Goal: Task Accomplishment & Management: Manage account settings

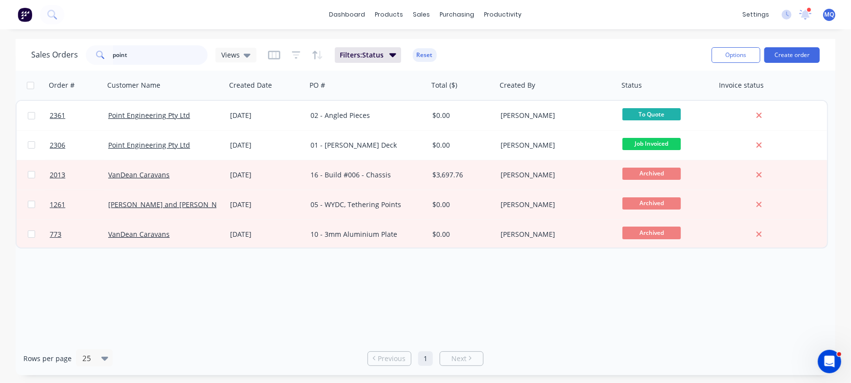
click at [161, 49] on input "point" at bounding box center [160, 54] width 95 height 19
type input "[PERSON_NAME]"
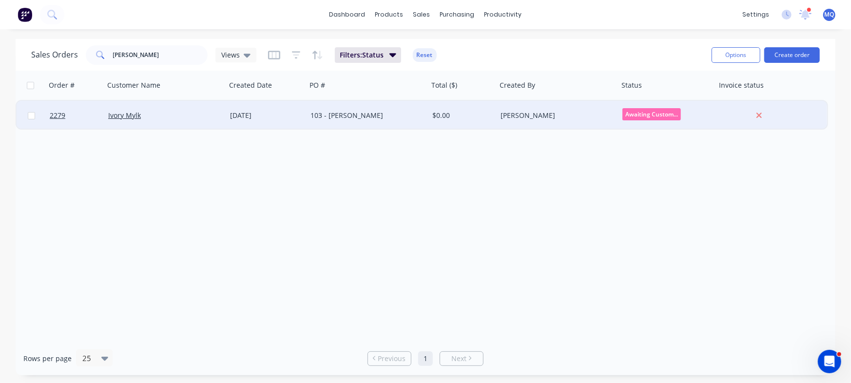
click at [334, 116] on div "103 - [PERSON_NAME]" at bounding box center [364, 116] width 108 height 10
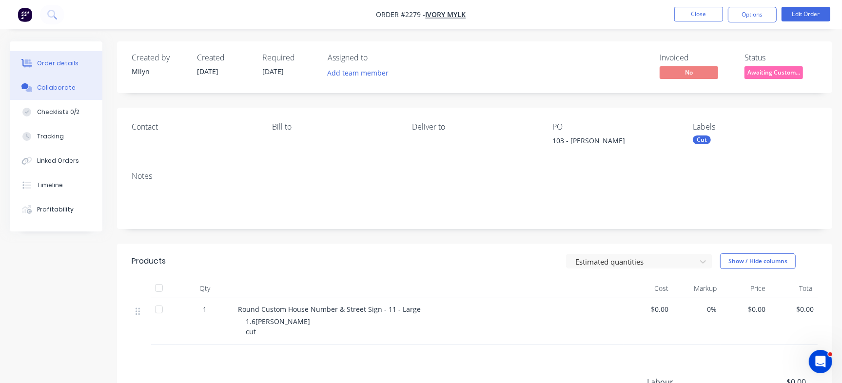
click at [67, 90] on div "Collaborate" at bounding box center [56, 87] width 39 height 9
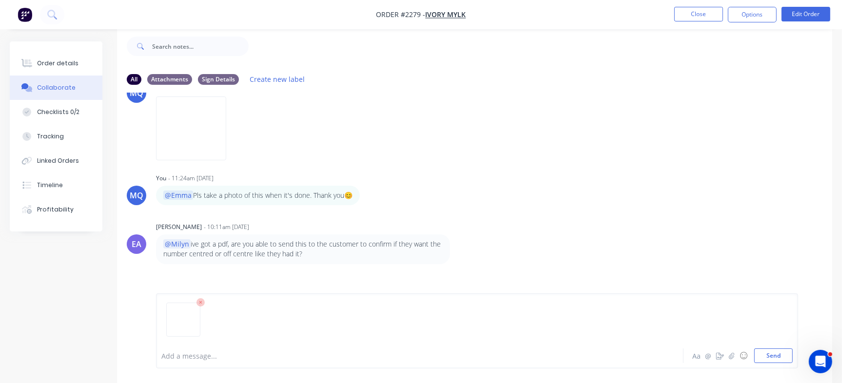
scroll to position [223, 0]
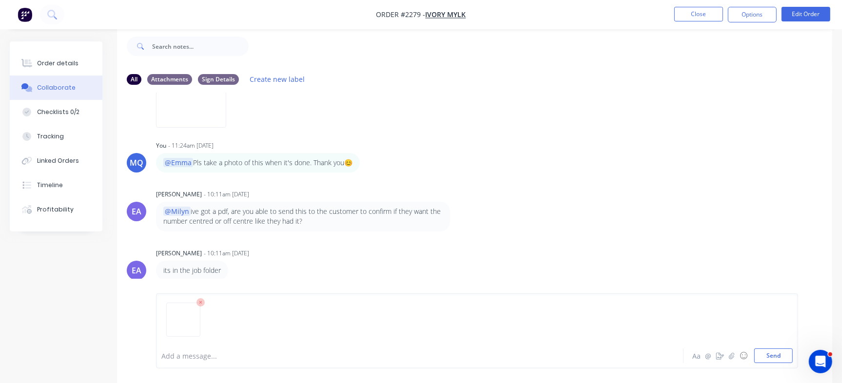
click at [200, 304] on icon at bounding box center [200, 302] width 3 height 3
click at [233, 359] on div at bounding box center [398, 356] width 473 height 10
click at [337, 360] on div at bounding box center [398, 356] width 473 height 10
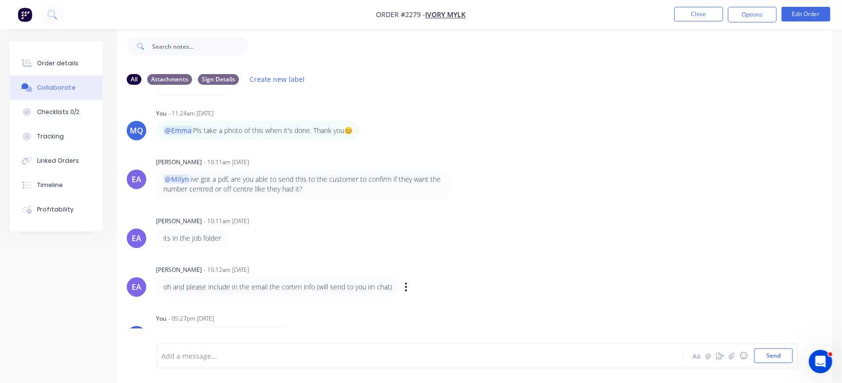
scroll to position [272, 0]
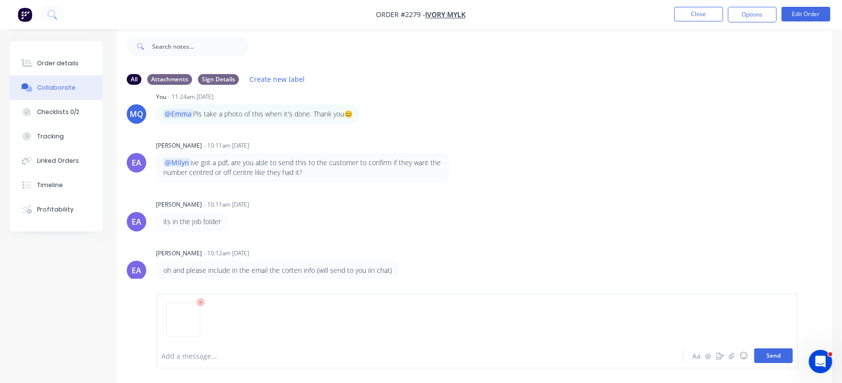
click at [774, 356] on button "Send" at bounding box center [773, 356] width 39 height 15
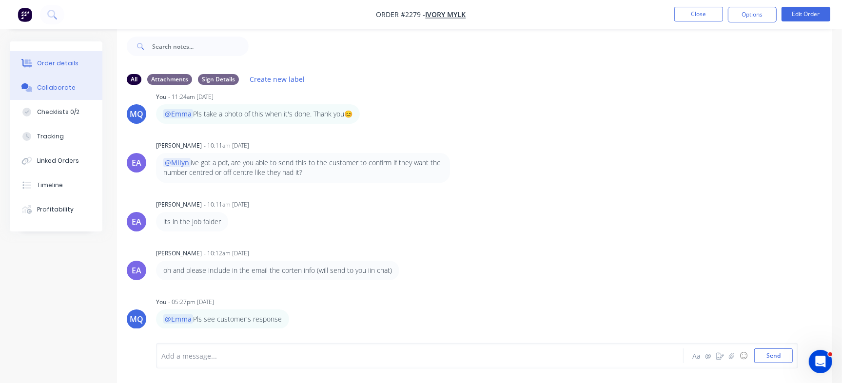
click at [78, 65] on button "Order details" at bounding box center [56, 63] width 93 height 24
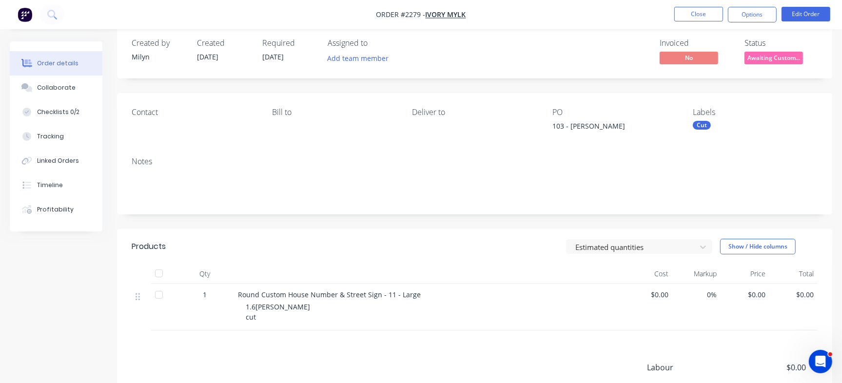
click at [778, 54] on span "Awaiting Custom..." at bounding box center [773, 58] width 58 height 12
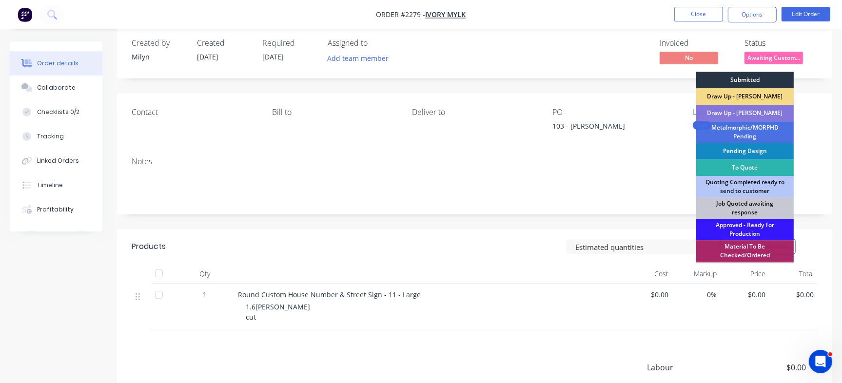
click at [746, 80] on div "Submitted" at bounding box center [744, 80] width 97 height 17
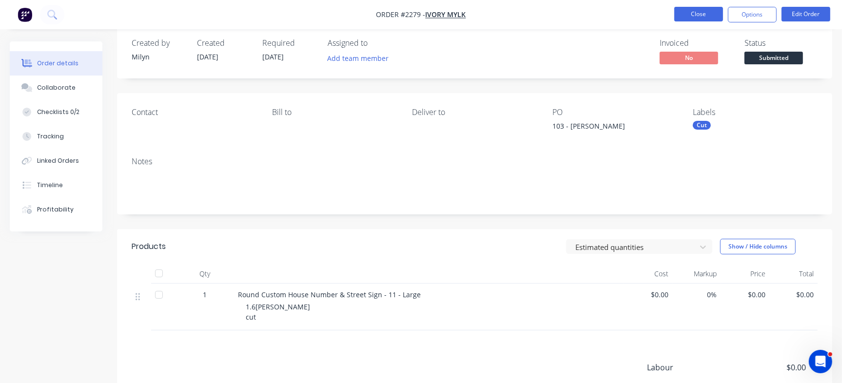
click at [699, 11] on button "Close" at bounding box center [698, 14] width 49 height 15
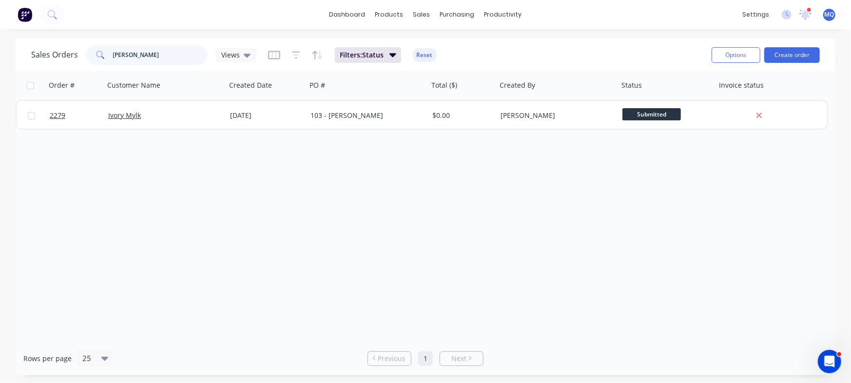
click at [171, 60] on input "[PERSON_NAME]" at bounding box center [160, 54] width 95 height 19
click at [279, 167] on div "Order # Customer Name Created Date PO # Total ($) Created By Status Invoice sta…" at bounding box center [426, 206] width 820 height 271
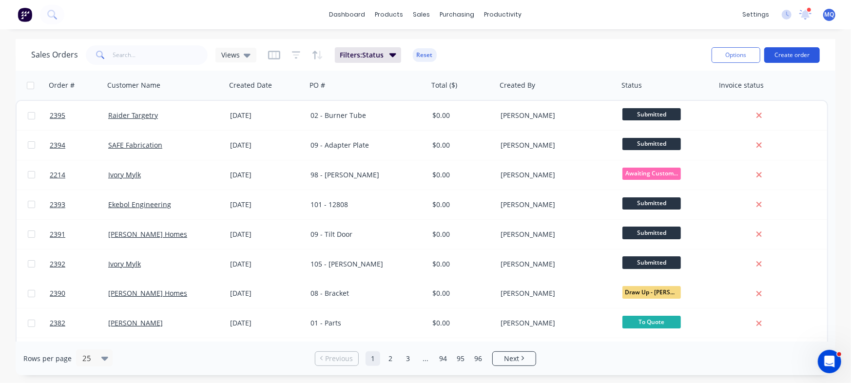
click at [795, 52] on button "Create order" at bounding box center [792, 55] width 56 height 16
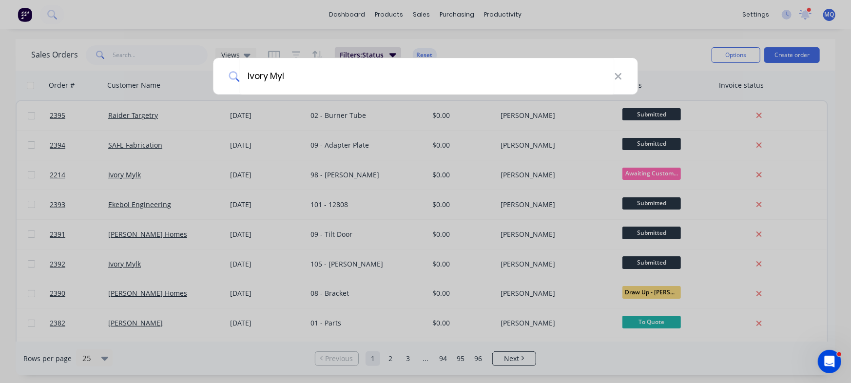
type input "Ivory Mylk"
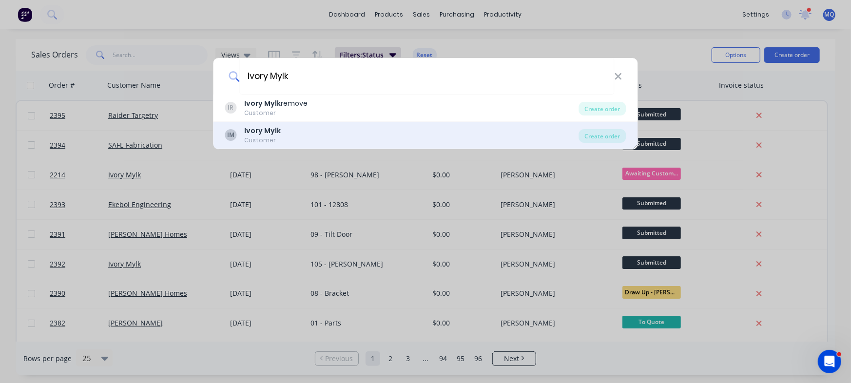
click at [283, 139] on div "IM Ivory Mylk Customer" at bounding box center [402, 135] width 354 height 19
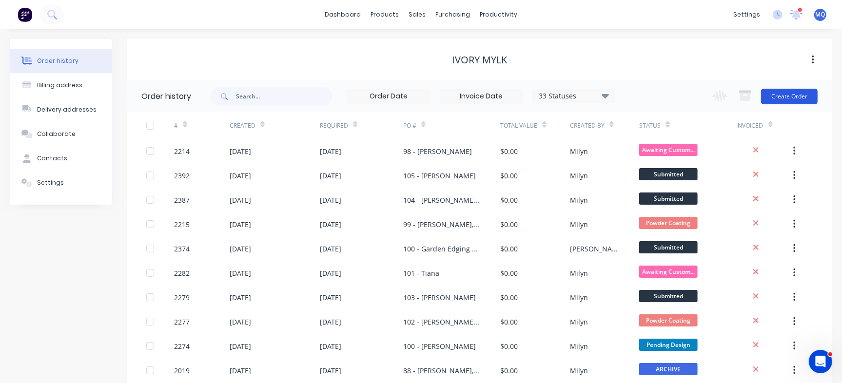
click at [798, 100] on button "Create Order" at bounding box center [789, 97] width 57 height 16
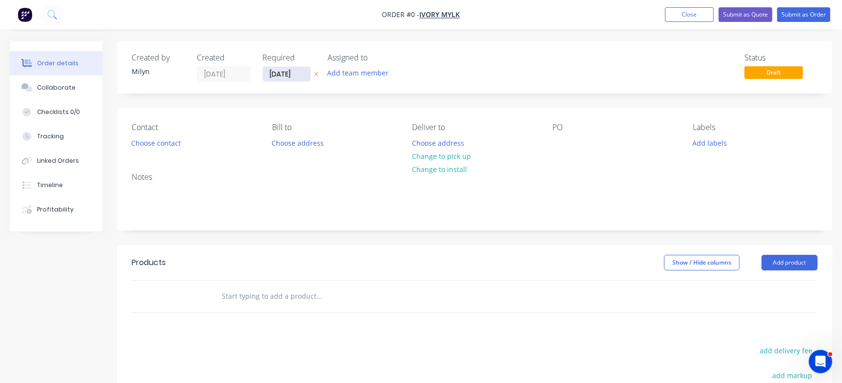
click at [288, 75] on input "[DATE]" at bounding box center [287, 74] width 48 height 15
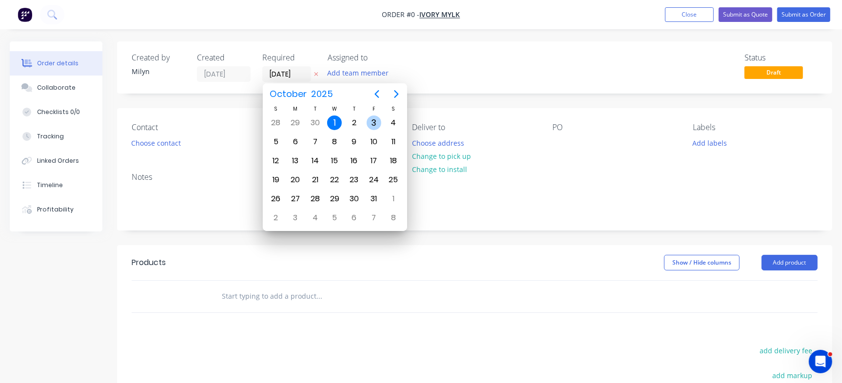
click at [372, 123] on div "3" at bounding box center [374, 123] width 15 height 15
type input "[DATE]"
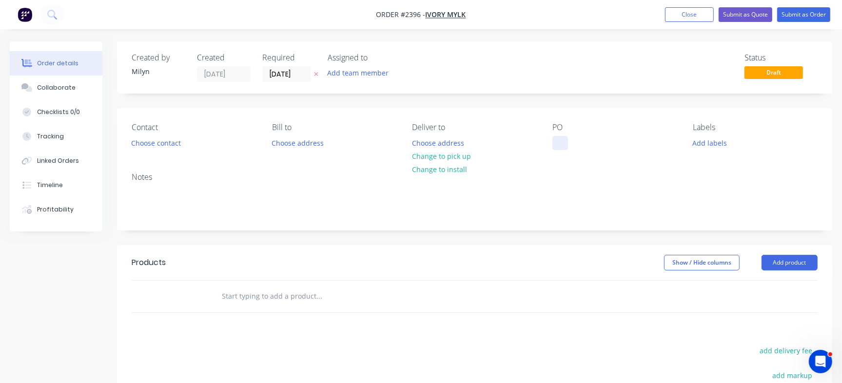
click at [561, 139] on div at bounding box center [560, 143] width 16 height 14
paste div
click at [573, 145] on div "106 Rayin Haining" at bounding box center [589, 143] width 75 height 14
click at [256, 297] on input "text" at bounding box center [318, 296] width 195 height 19
paste input "Sign - Ten - Medium"
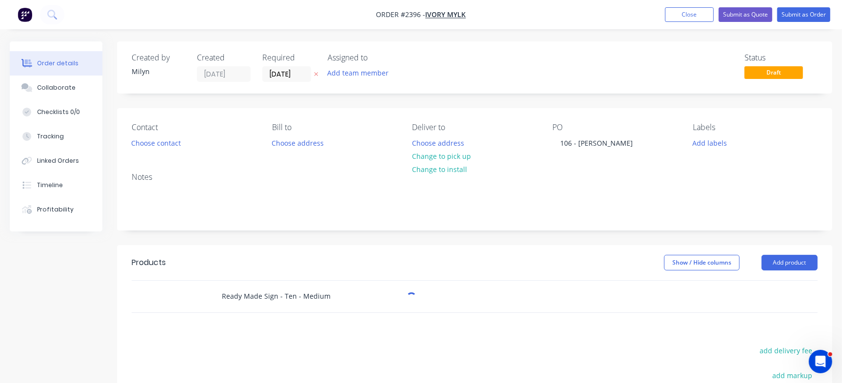
click at [287, 292] on input "Ready Made Sign - Ten - Medium" at bounding box center [318, 296] width 195 height 19
click at [331, 290] on input "Ready Made Sign - Seventeen - Medium" at bounding box center [318, 296] width 195 height 19
click at [331, 296] on input "Ready Made Sign - Seventeen - Medium" at bounding box center [318, 296] width 195 height 19
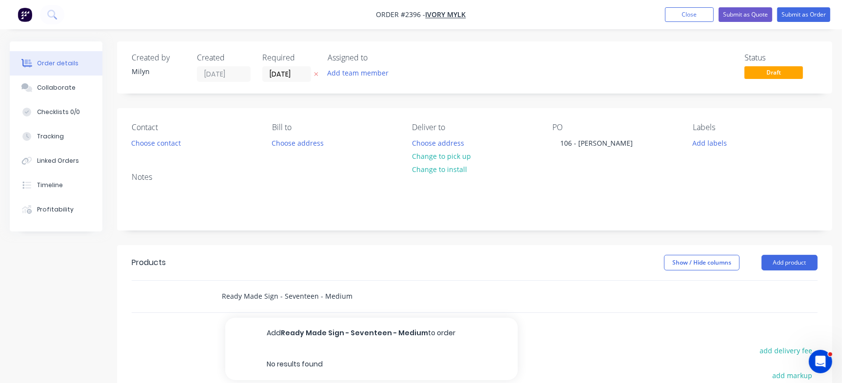
click at [331, 296] on input "Ready Made Sign - Seventeen - Medium" at bounding box center [318, 296] width 195 height 19
type input "Ready Made Sign - Seventeen - Large"
click at [343, 330] on button "Add Ready Made Sign - Seventeen - Large to order" at bounding box center [371, 333] width 292 height 31
click at [290, 70] on input "[DATE]" at bounding box center [287, 74] width 48 height 15
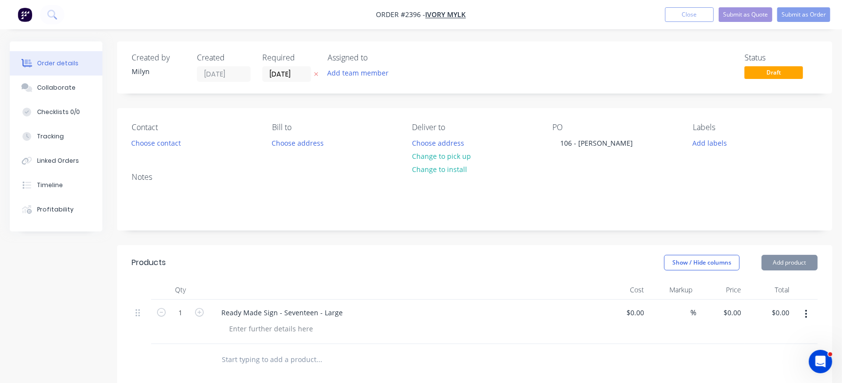
click at [373, 229] on div "[DATE] S M T W T F S 31 [DATE] 2 3 4 5 6 7 8 9 10 11 12 13 14 15 16 17 18 19 20…" at bounding box center [335, 157] width 144 height 148
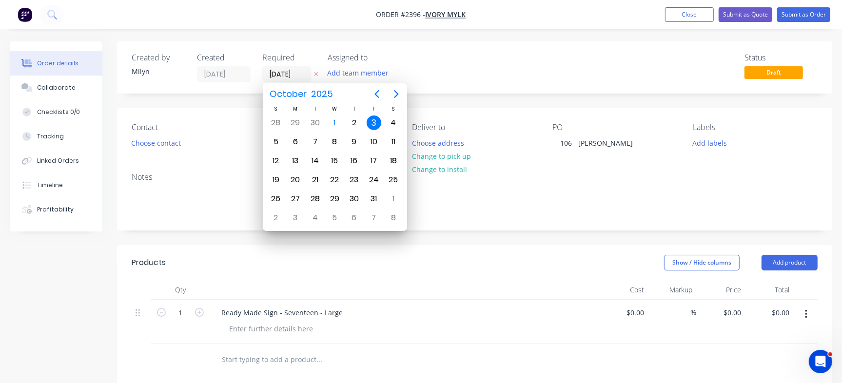
click at [483, 263] on div "Show / Hide columns Add product" at bounding box center [547, 263] width 540 height 16
click at [65, 93] on button "Collaborate" at bounding box center [56, 88] width 93 height 24
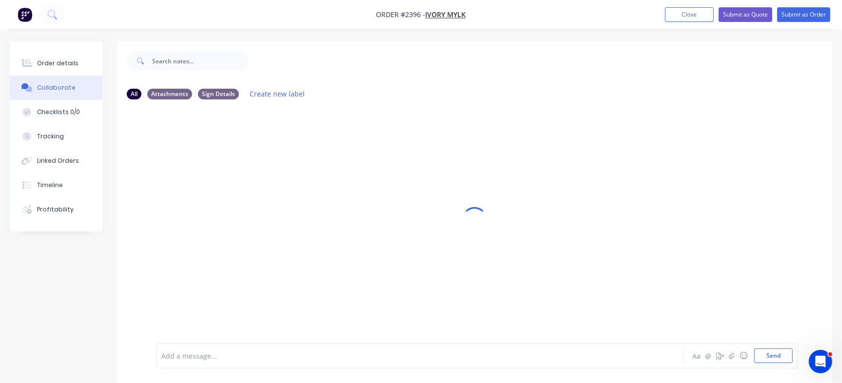
click at [248, 349] on div "Add a message..." at bounding box center [397, 356] width 473 height 15
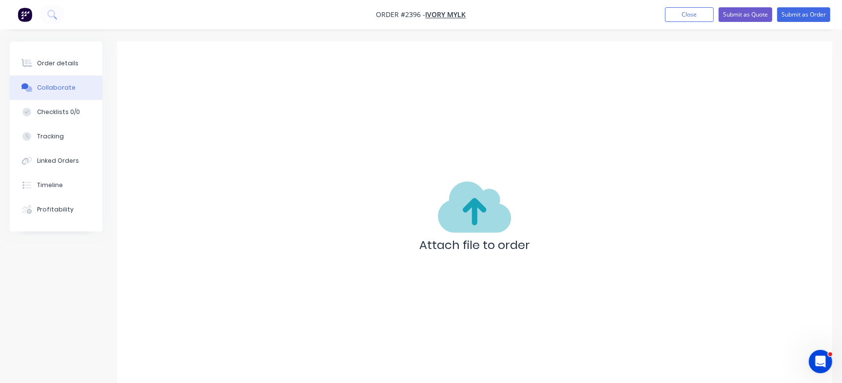
scroll to position [15, 0]
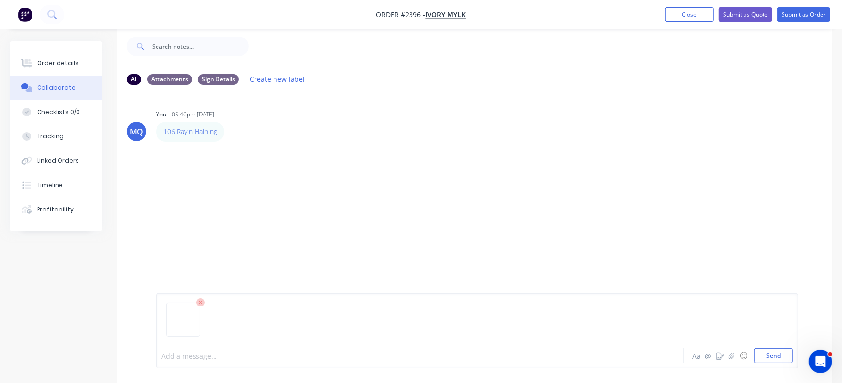
click at [770, 358] on button "Send" at bounding box center [773, 356] width 39 height 15
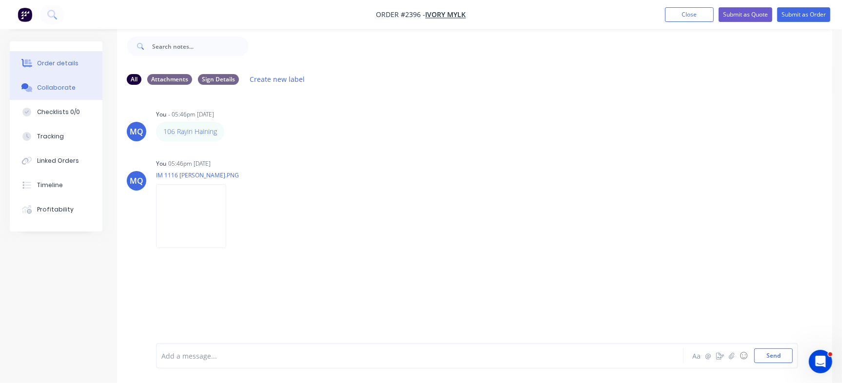
click at [62, 63] on div "Order details" at bounding box center [57, 63] width 41 height 9
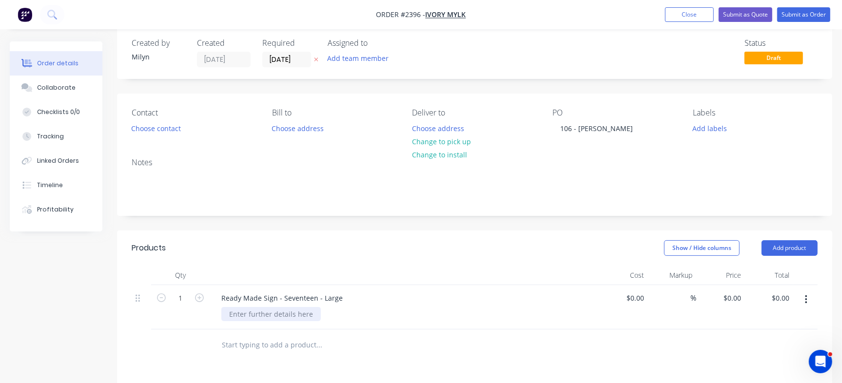
click at [237, 316] on div at bounding box center [270, 314] width 99 height 14
click at [410, 250] on div "Show / Hide columns Add product" at bounding box center [547, 248] width 540 height 16
click at [687, 125] on button "Add labels" at bounding box center [709, 127] width 45 height 13
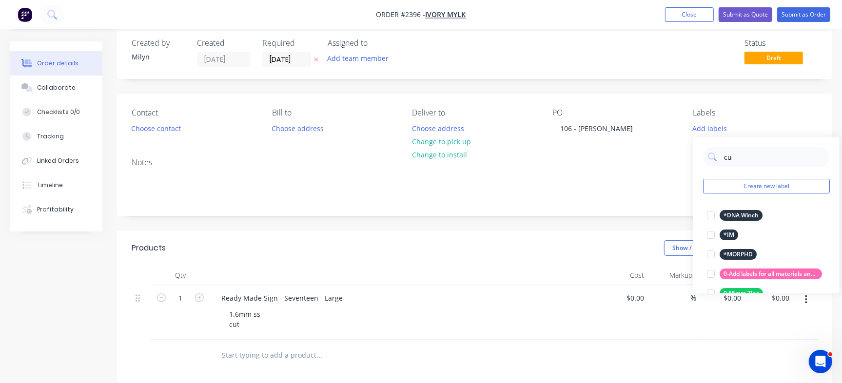
type input "cut"
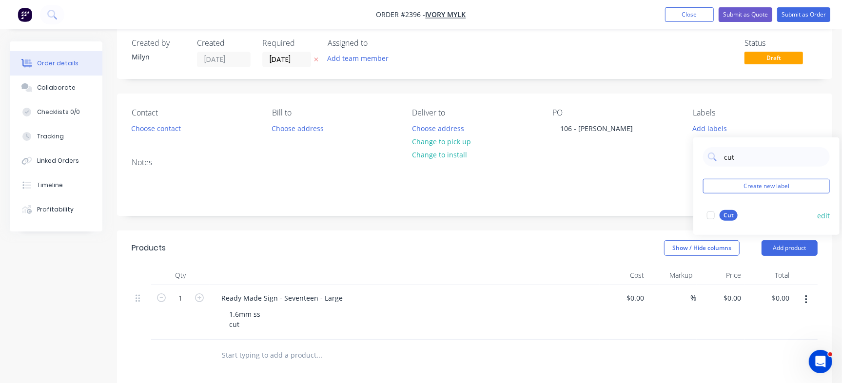
click at [709, 221] on div at bounding box center [710, 215] width 19 height 19
click at [59, 105] on button "Checklists 0/0" at bounding box center [56, 112] width 93 height 24
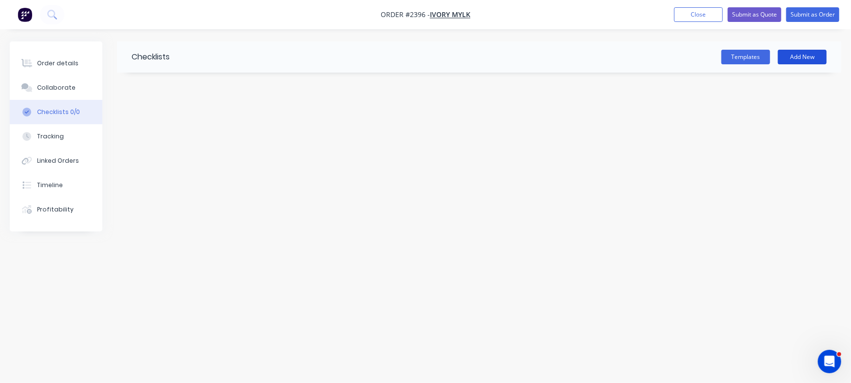
drag, startPoint x: 813, startPoint y: 57, endPoint x: 756, endPoint y: 44, distance: 58.4
click at [813, 57] on button "Add New" at bounding box center [802, 57] width 49 height 15
type input "Checklist"
click at [172, 124] on textarea at bounding box center [375, 117] width 444 height 14
click at [61, 62] on div "Order details" at bounding box center [57, 63] width 41 height 9
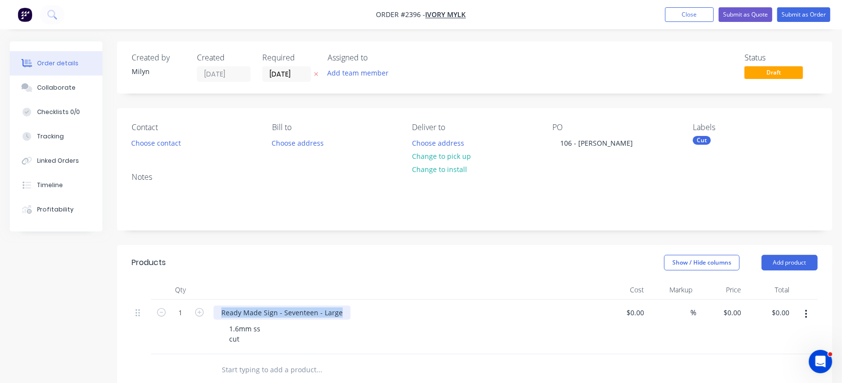
drag, startPoint x: 223, startPoint y: 311, endPoint x: 381, endPoint y: 311, distance: 157.9
click at [381, 311] on div "Ready Made Sign - Seventeen - Large" at bounding box center [404, 313] width 382 height 14
copy div "Ready Made Sign - Seventeen - Large"
click at [79, 90] on button "Collaborate" at bounding box center [56, 88] width 93 height 24
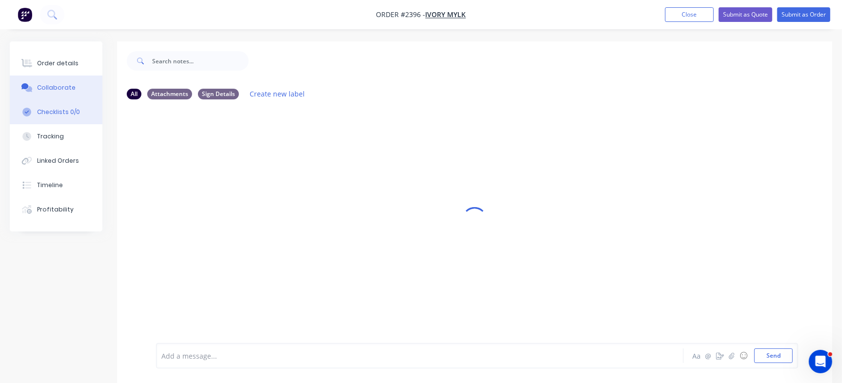
drag, startPoint x: 57, startPoint y: 108, endPoint x: 63, endPoint y: 109, distance: 6.5
click at [56, 109] on div "Checklists 0/0" at bounding box center [58, 112] width 43 height 9
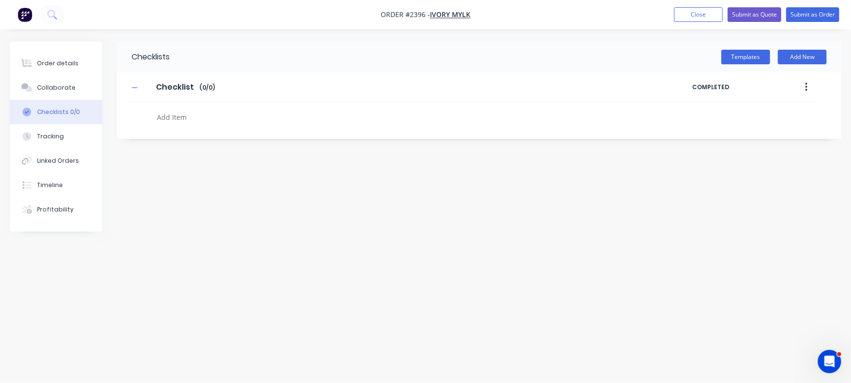
click at [182, 119] on textarea at bounding box center [375, 117] width 444 height 14
paste textarea "Ready Made Sign - Seventeen - Large"
type textarea "x"
type textarea "Ready Made Sign - Seventeen - Large"
type textarea "x"
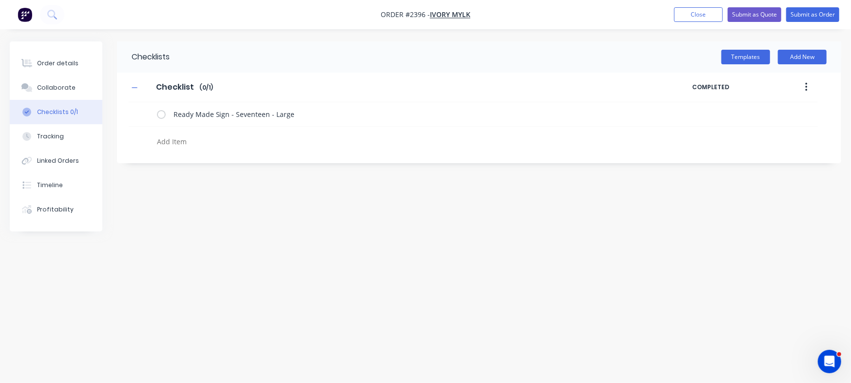
click at [186, 138] on textarea at bounding box center [375, 142] width 444 height 14
type textarea "x"
type textarea "C"
type textarea "x"
type textarea "Cu"
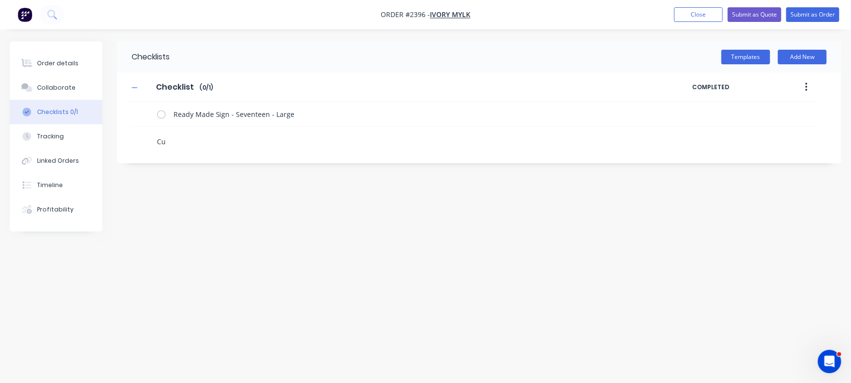
type textarea "x"
type textarea "Cut"
type textarea "x"
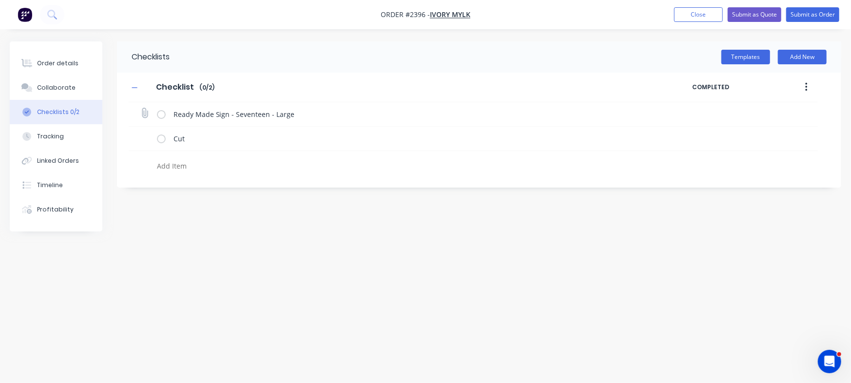
type textarea "x"
click at [146, 113] on icon at bounding box center [144, 113] width 13 height 13
click at [140, 108] on input "file" at bounding box center [140, 108] width 0 height 0
type input "C:\fakepath\17-Seventeen[A] - 1116 [PERSON_NAME].PDF"
click at [47, 65] on div "Order details" at bounding box center [57, 63] width 41 height 9
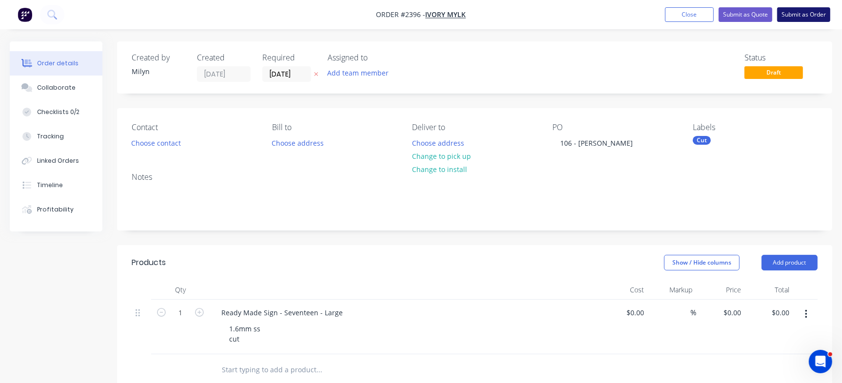
click at [820, 17] on button "Submit as Order" at bounding box center [803, 14] width 53 height 15
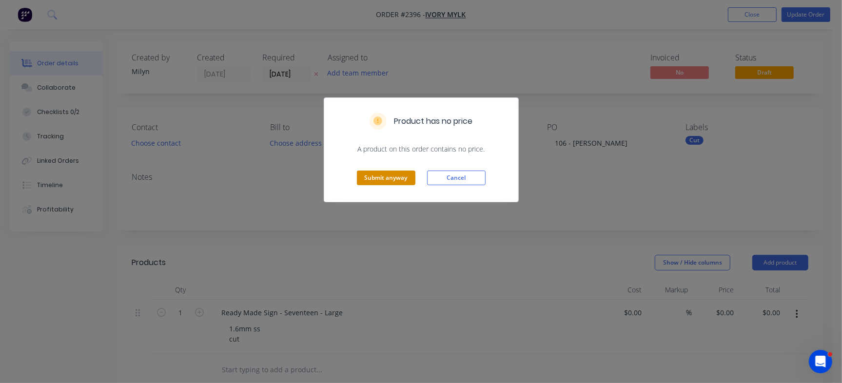
click at [367, 173] on button "Submit anyway" at bounding box center [386, 178] width 58 height 15
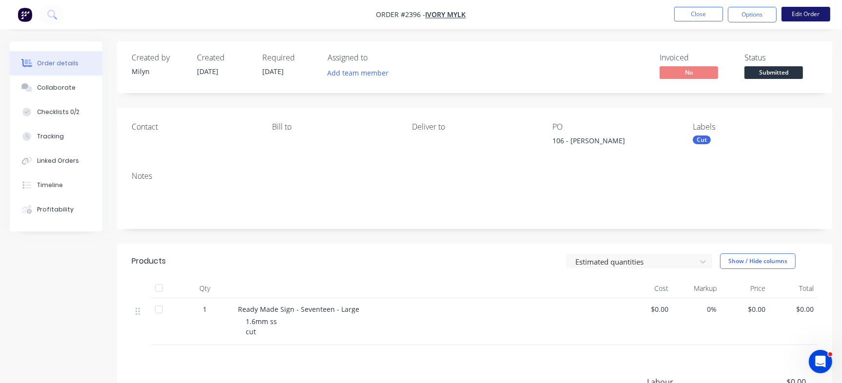
click at [804, 15] on button "Edit Order" at bounding box center [805, 14] width 49 height 15
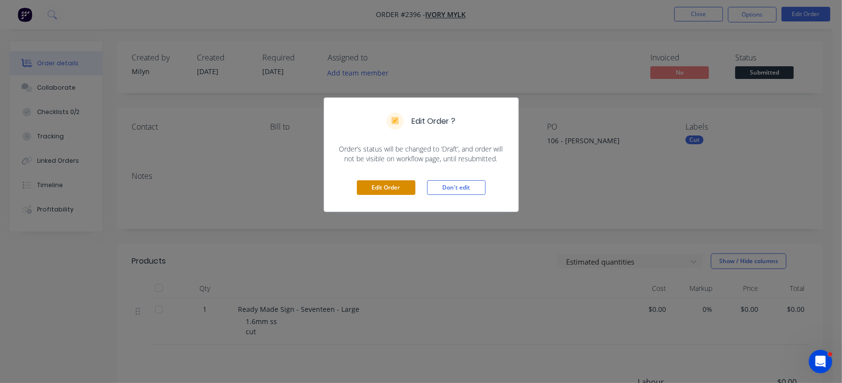
click at [397, 189] on button "Edit Order" at bounding box center [386, 187] width 58 height 15
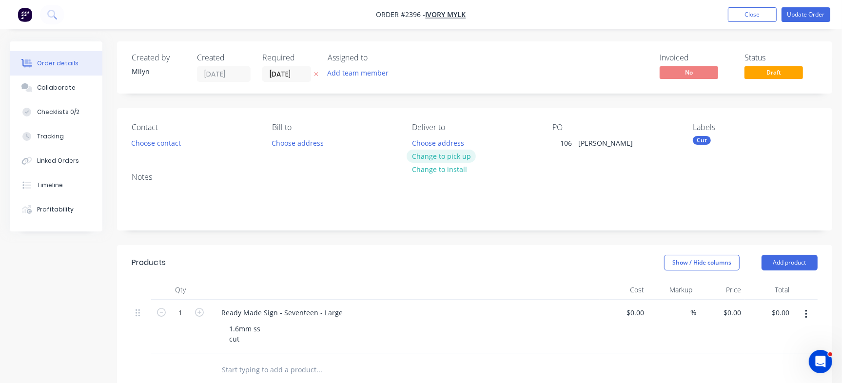
click at [451, 158] on button "Change to pick up" at bounding box center [441, 156] width 69 height 13
click at [796, 18] on button "Update Order" at bounding box center [805, 14] width 49 height 15
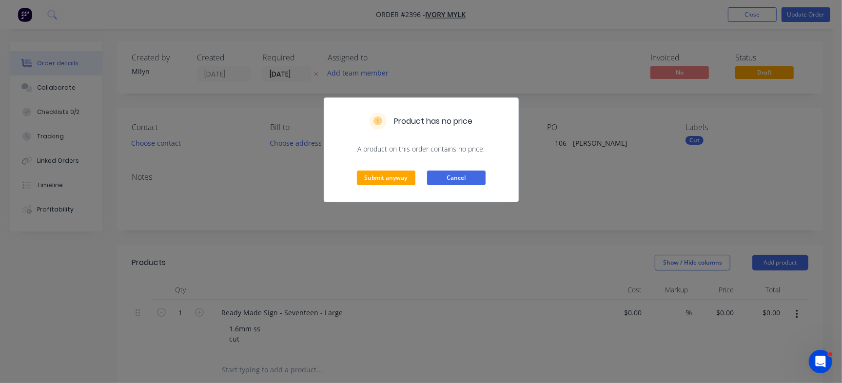
click at [453, 174] on button "Cancel" at bounding box center [456, 178] width 58 height 15
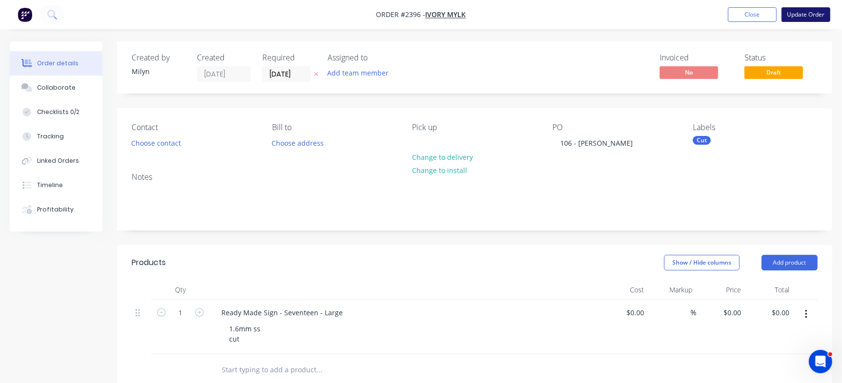
click at [825, 17] on button "Update Order" at bounding box center [805, 14] width 49 height 15
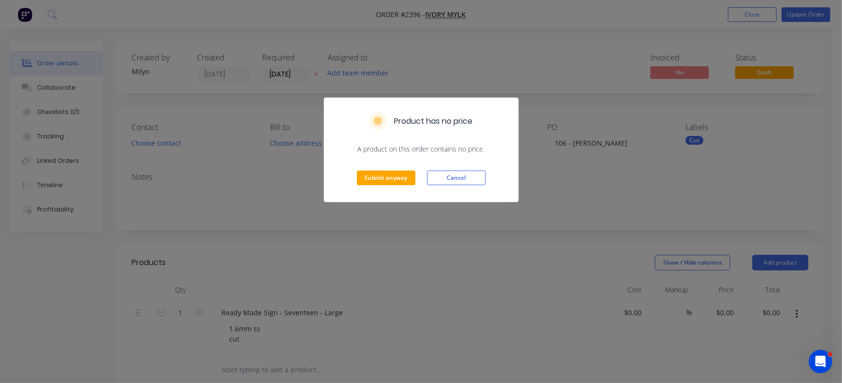
click at [378, 186] on div "Submit anyway Cancel" at bounding box center [421, 178] width 194 height 48
click at [384, 178] on button "Submit anyway" at bounding box center [386, 178] width 58 height 15
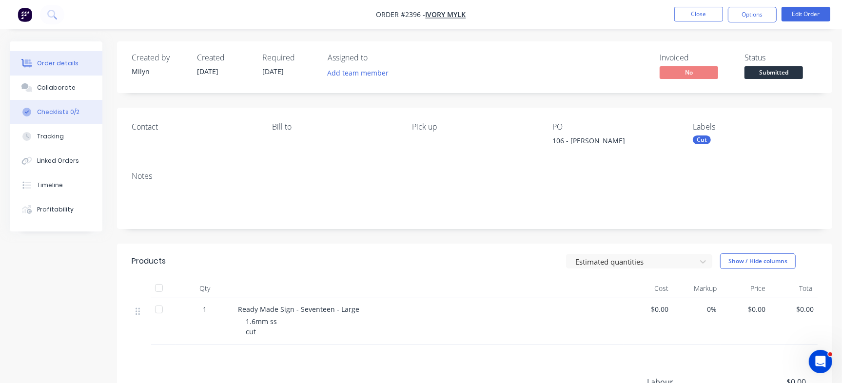
click at [66, 115] on div "Checklists 0/2" at bounding box center [58, 112] width 42 height 9
type textarea "x"
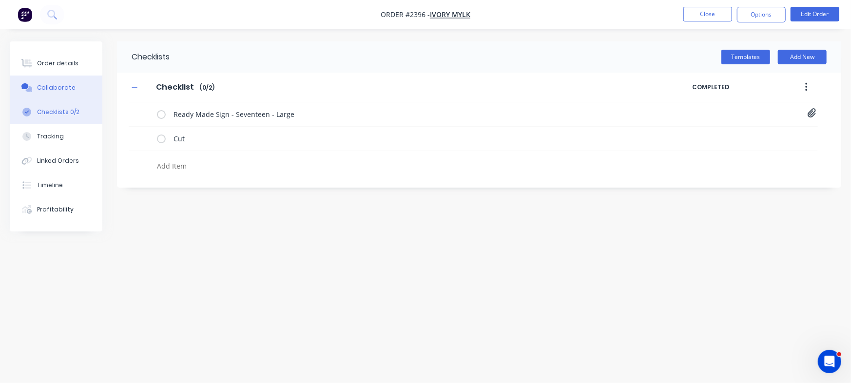
click at [65, 84] on div "Collaborate" at bounding box center [56, 87] width 39 height 9
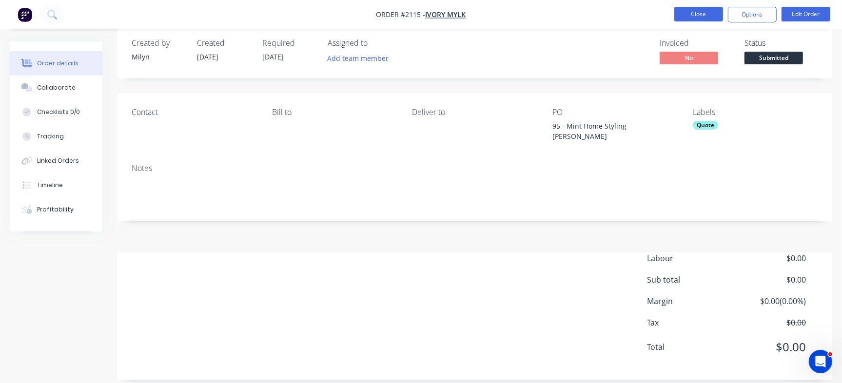
click at [695, 15] on button "Close" at bounding box center [698, 14] width 49 height 15
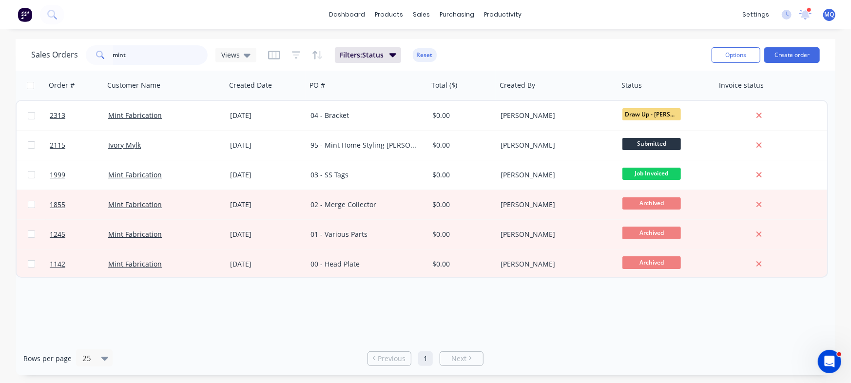
click at [190, 59] on input "mint" at bounding box center [160, 54] width 95 height 19
type input "ready made"
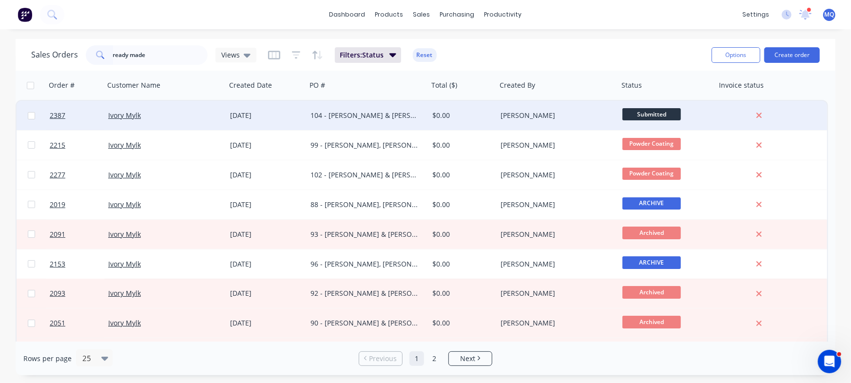
click at [321, 110] on div "104 - [PERSON_NAME] & [PERSON_NAME]" at bounding box center [368, 115] width 122 height 29
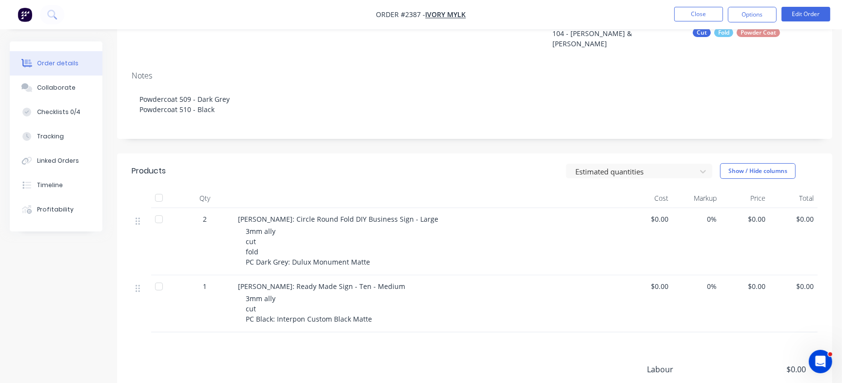
scroll to position [183, 0]
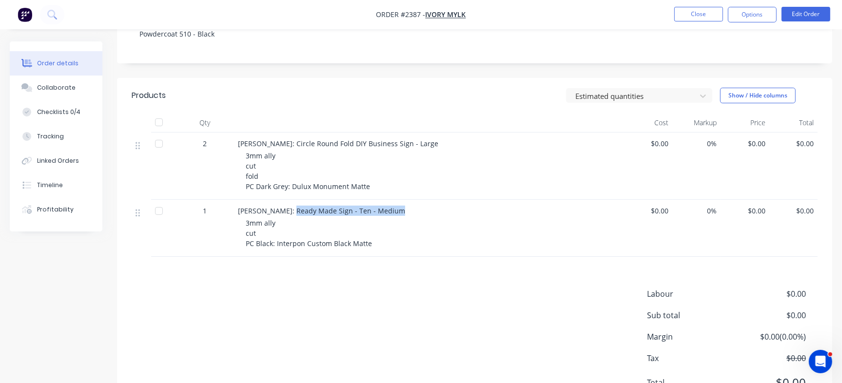
drag, startPoint x: 282, startPoint y: 205, endPoint x: 401, endPoint y: 200, distance: 119.0
click at [400, 206] on div "Emily Collins: Ready Made Sign - Ten - Medium" at bounding box center [429, 211] width 382 height 10
copy span "Ready Made Sign - Ten - Medium"
